Goal: Find specific page/section

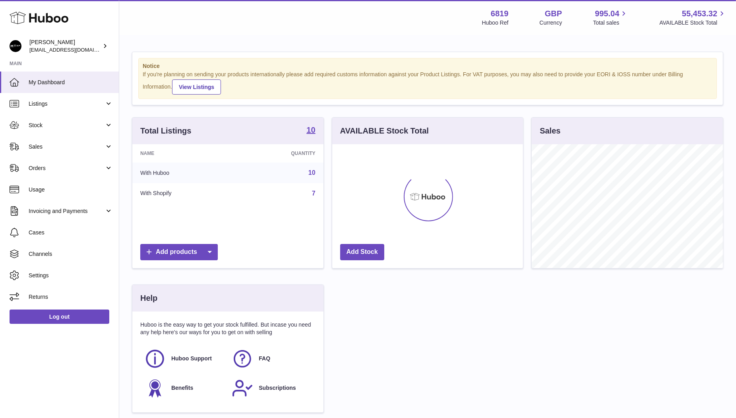
scroll to position [124, 191]
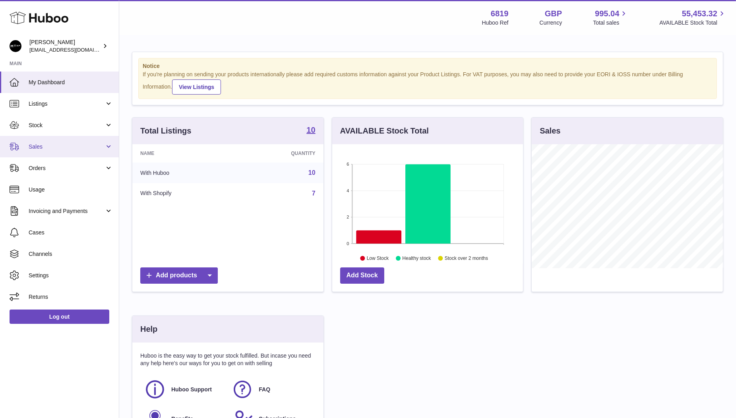
click at [62, 151] on link "Sales" at bounding box center [59, 146] width 119 height 21
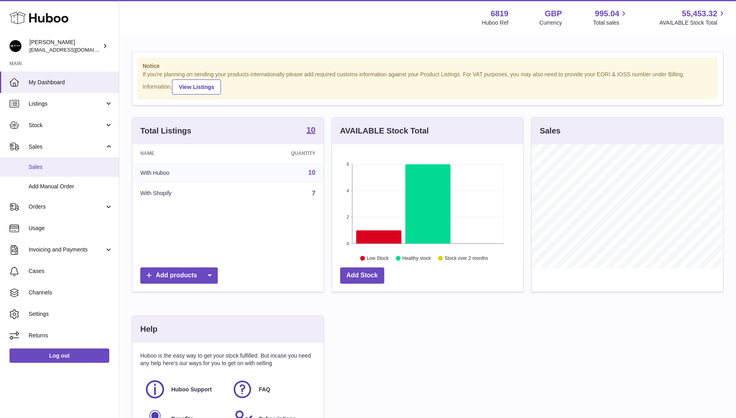
click at [58, 171] on link "Sales" at bounding box center [59, 166] width 119 height 19
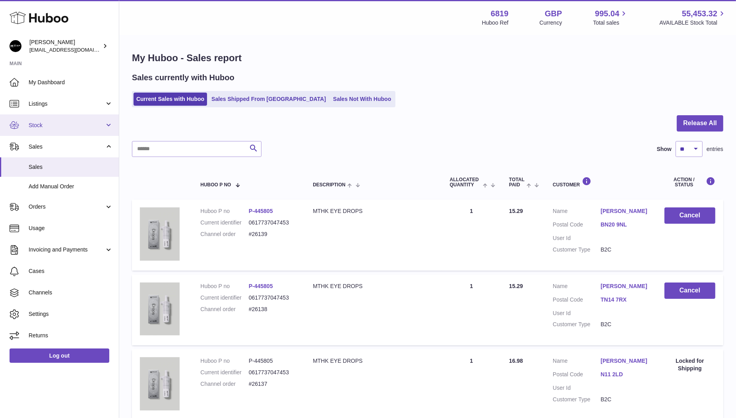
click at [52, 131] on link "Stock" at bounding box center [59, 124] width 119 height 21
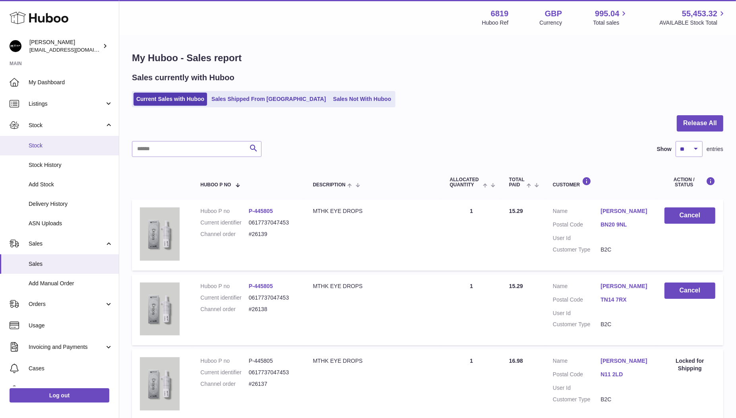
click at [49, 148] on span "Stock" at bounding box center [71, 146] width 84 height 8
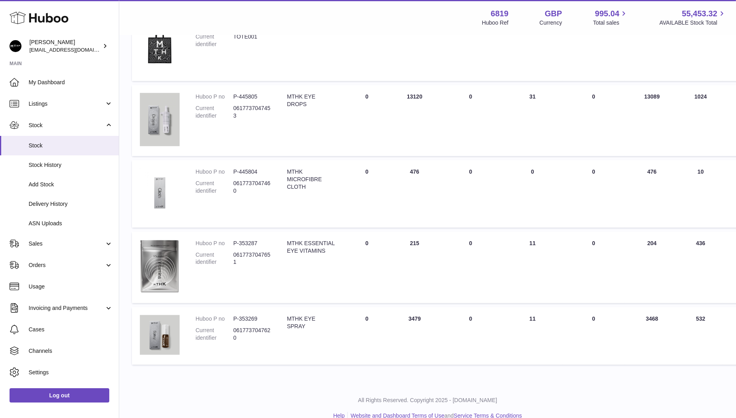
scroll to position [480, 0]
